Goal: Entertainment & Leisure: Consume media (video, audio)

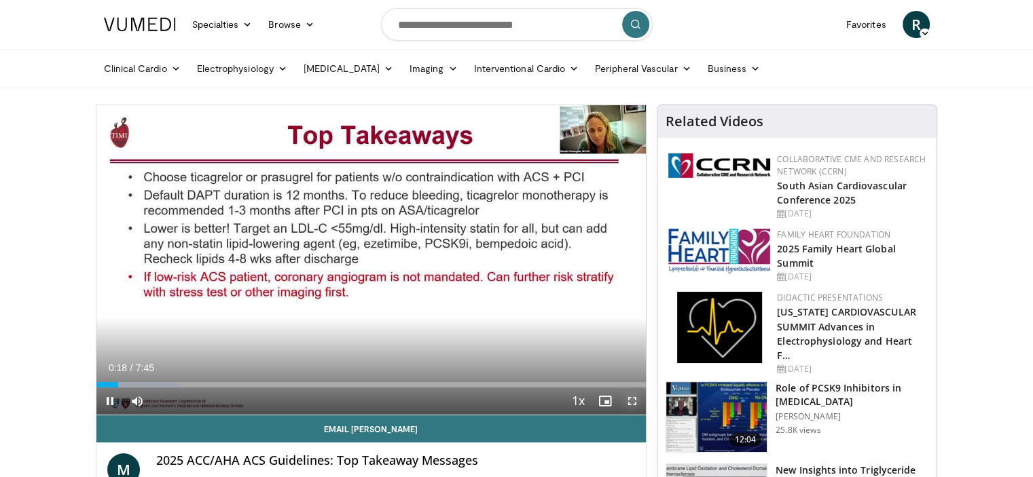
click at [629, 399] on span "Video Player" at bounding box center [631, 401] width 27 height 27
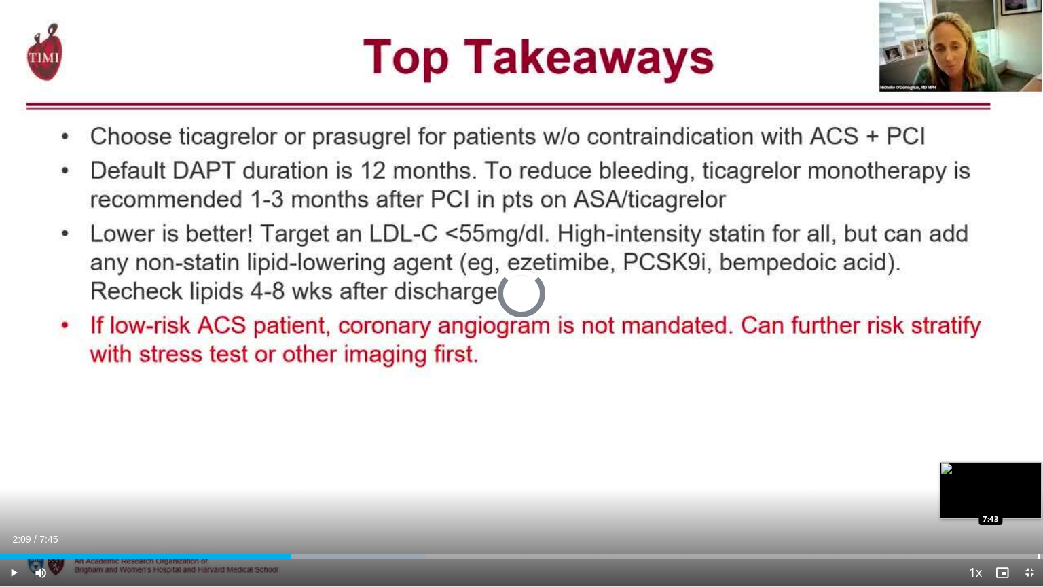
click at [1032, 477] on div "Progress Bar" at bounding box center [1038, 555] width 1 height 5
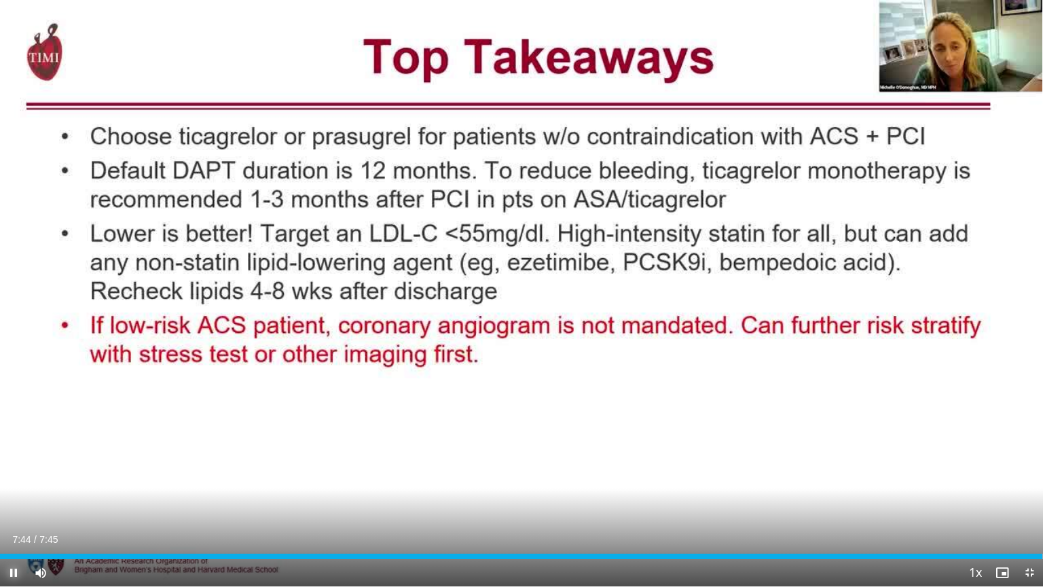
click at [12, 477] on span "Video Player" at bounding box center [13, 572] width 27 height 27
